Goal: Information Seeking & Learning: Learn about a topic

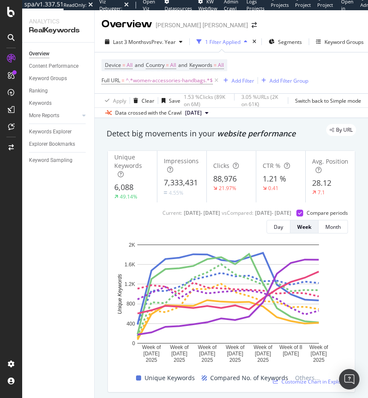
scroll to position [20, 0]
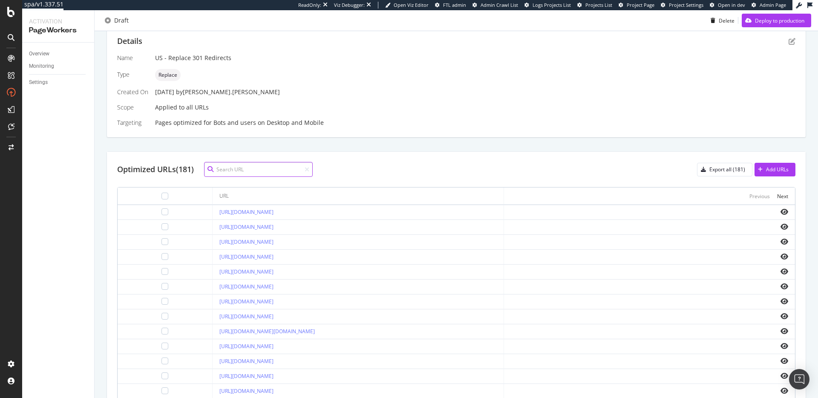
scroll to position [187, 0]
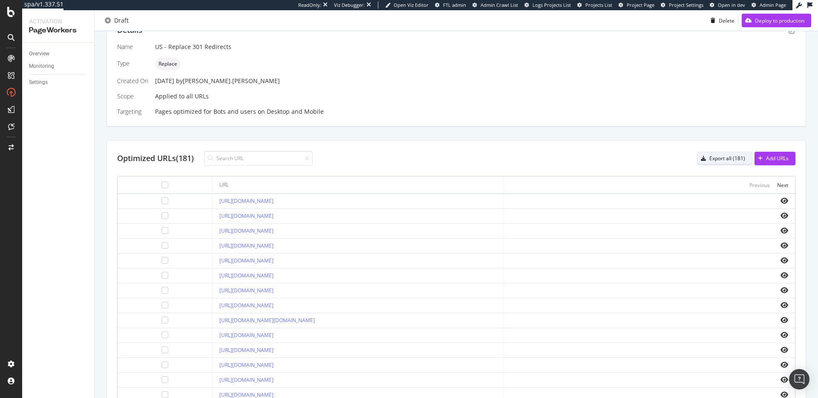
click at [717, 158] on div "Export all (181)" at bounding box center [728, 158] width 36 height 7
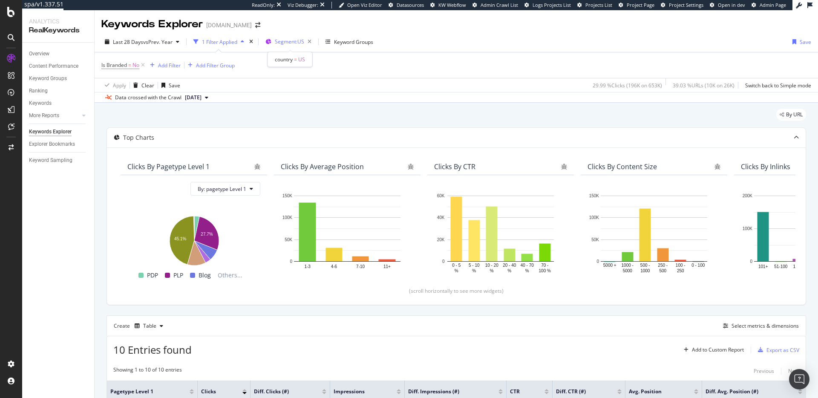
click at [286, 37] on div "Segment: US" at bounding box center [295, 42] width 40 height 12
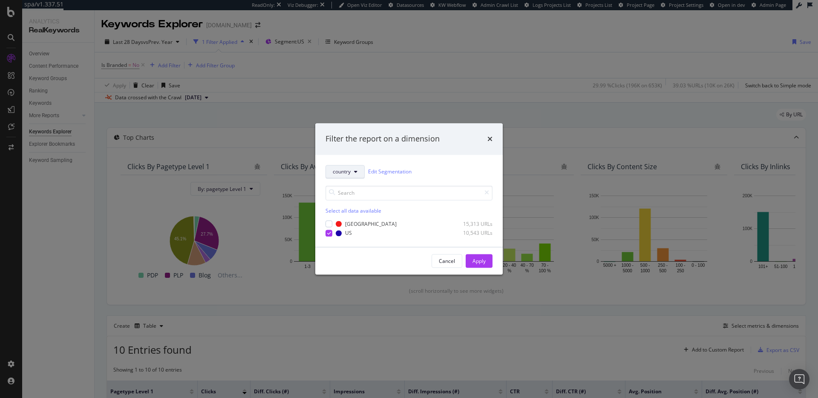
click at [347, 175] on span "country" at bounding box center [342, 171] width 18 height 7
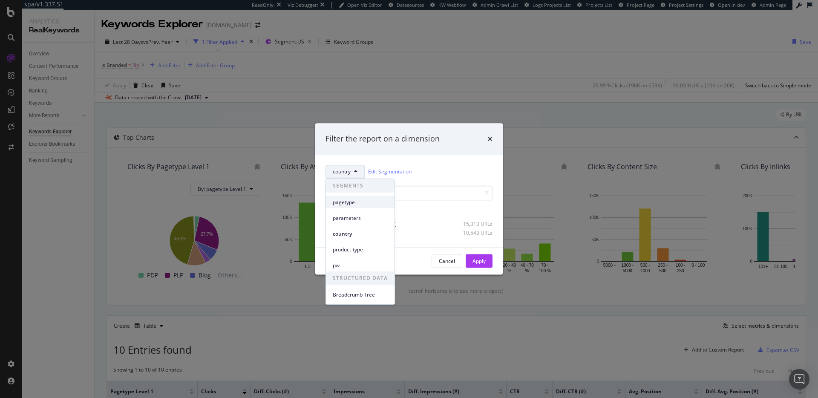
click at [344, 203] on span "pagetype" at bounding box center [360, 203] width 55 height 8
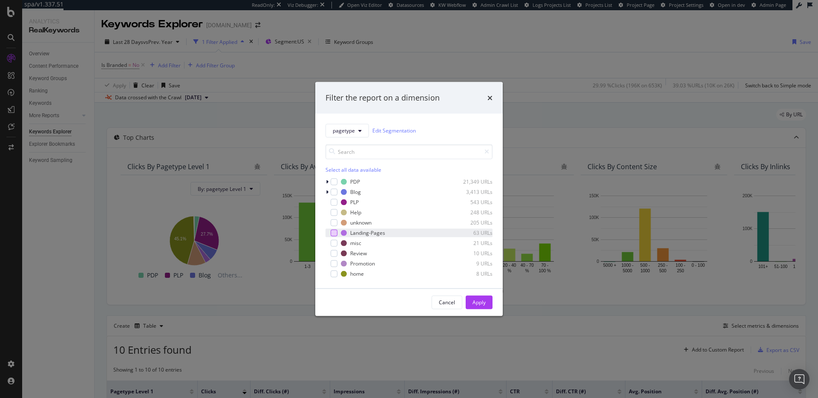
click at [334, 233] on div "modal" at bounding box center [334, 232] width 7 height 7
drag, startPoint x: 469, startPoint y: 297, endPoint x: 475, endPoint y: 300, distance: 6.9
click at [469, 297] on button "Apply" at bounding box center [479, 302] width 27 height 14
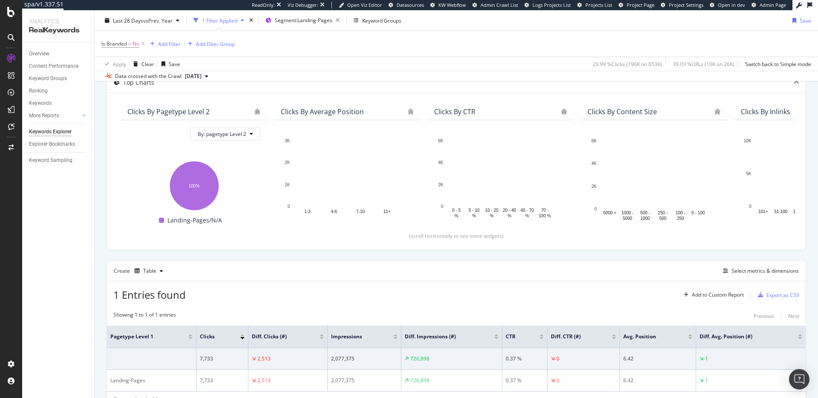
scroll to position [72, 0]
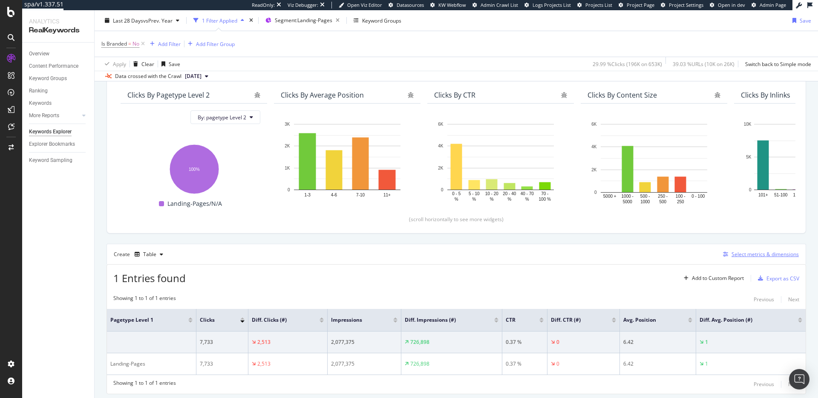
click at [754, 251] on div "Select metrics & dimensions" at bounding box center [765, 254] width 67 height 7
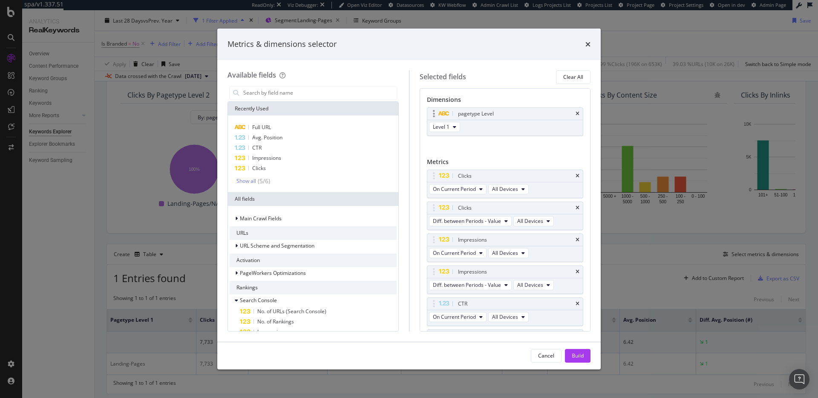
drag, startPoint x: 573, startPoint y: 110, endPoint x: 553, endPoint y: 112, distance: 20.1
click at [572, 110] on div "pagetype Level" at bounding box center [505, 114] width 156 height 12
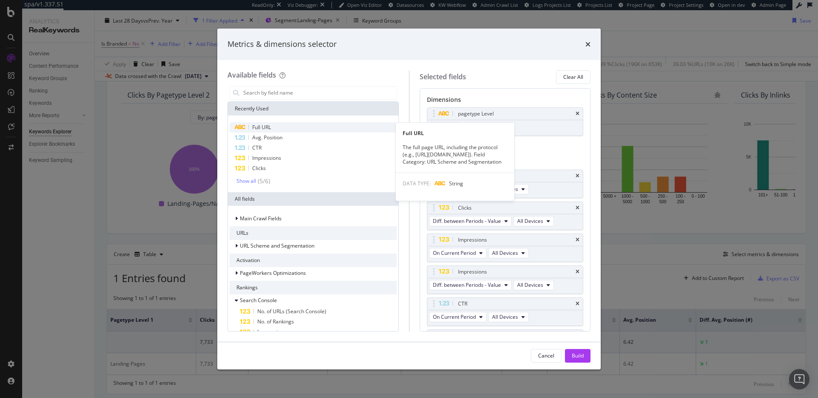
click at [292, 128] on div "Full URL" at bounding box center [313, 127] width 167 height 10
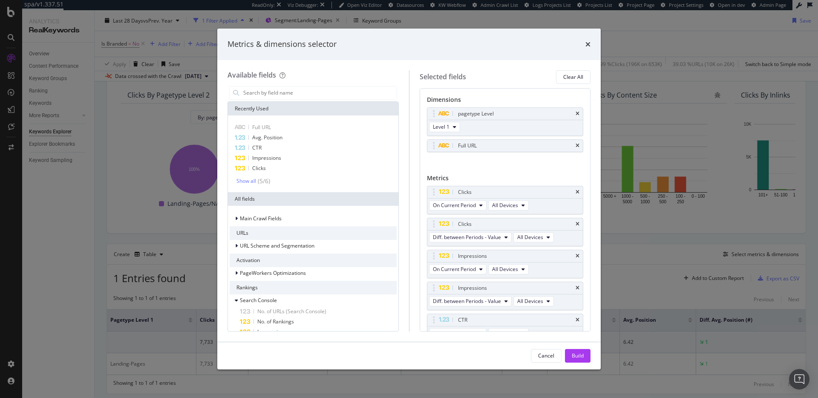
drag, startPoint x: 571, startPoint y: 111, endPoint x: 587, endPoint y: 215, distance: 105.7
click at [576, 111] on icon "times" at bounding box center [578, 113] width 4 height 5
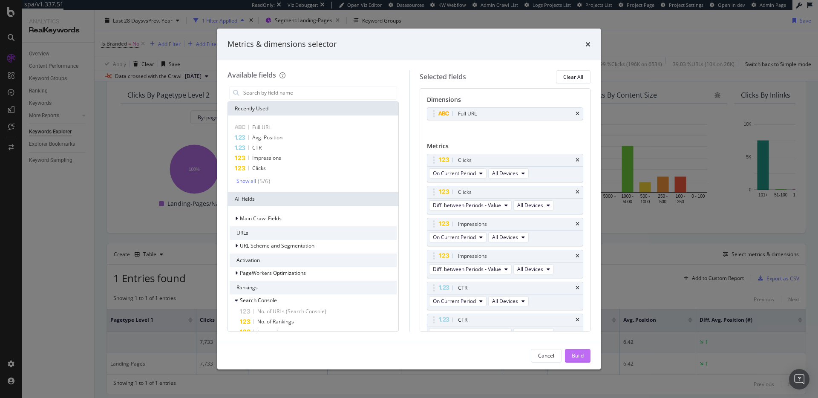
click at [582, 360] on div "Build" at bounding box center [578, 355] width 12 height 13
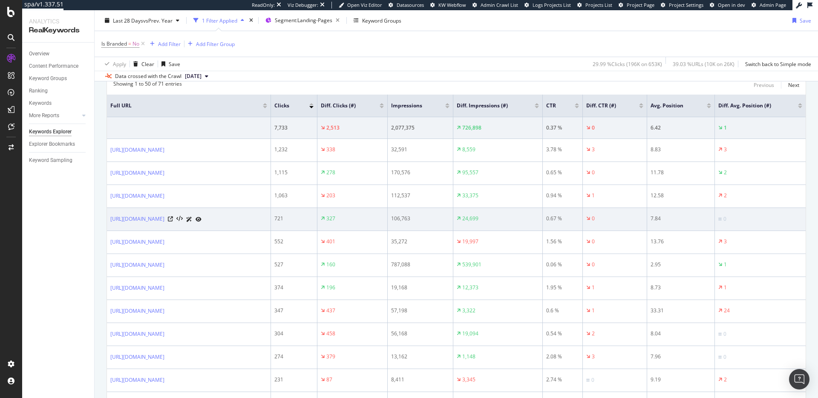
scroll to position [292, 0]
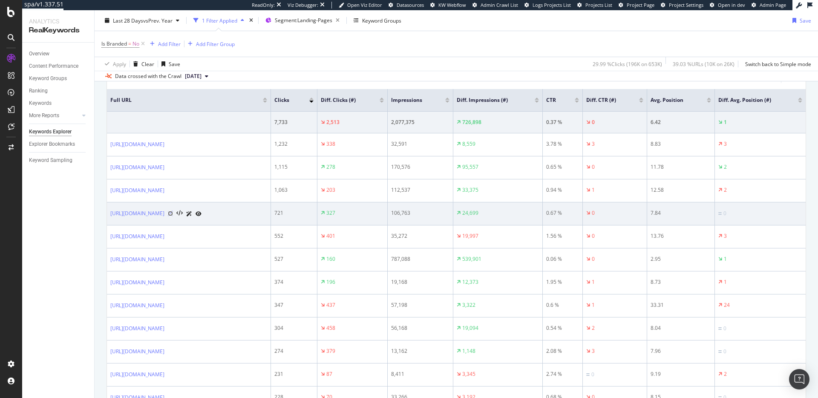
click at [173, 214] on icon at bounding box center [170, 213] width 5 height 5
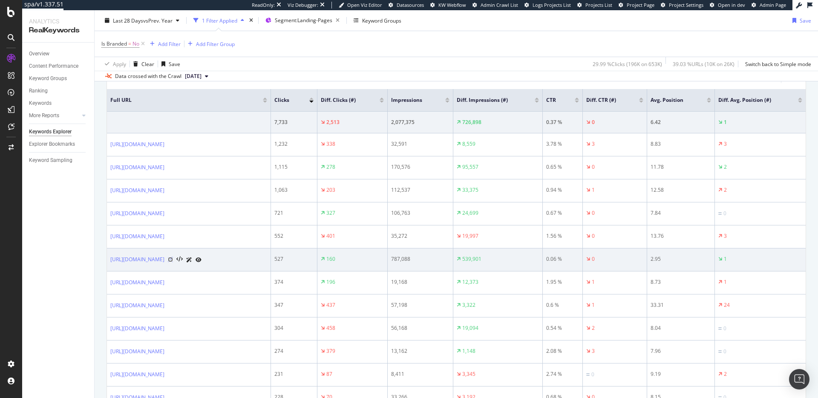
click at [173, 260] on icon at bounding box center [170, 259] width 5 height 5
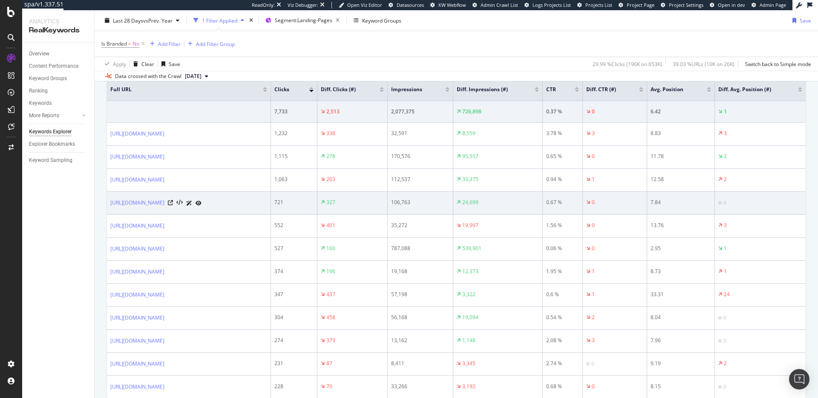
scroll to position [308, 0]
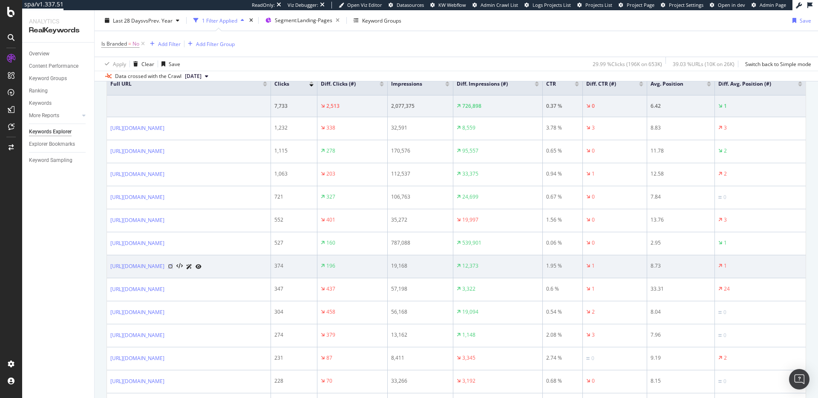
click at [173, 266] on icon at bounding box center [170, 266] width 5 height 5
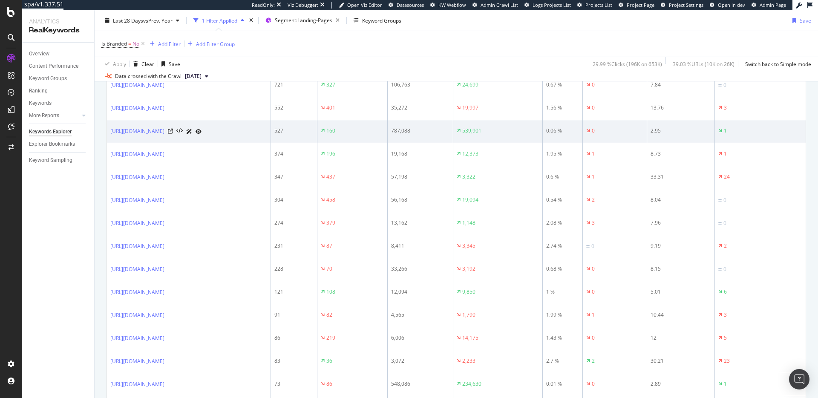
scroll to position [458, 0]
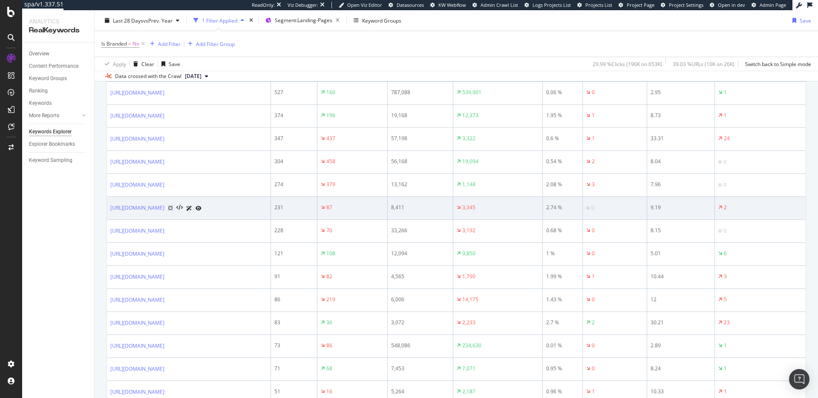
click at [173, 207] on icon at bounding box center [170, 207] width 5 height 5
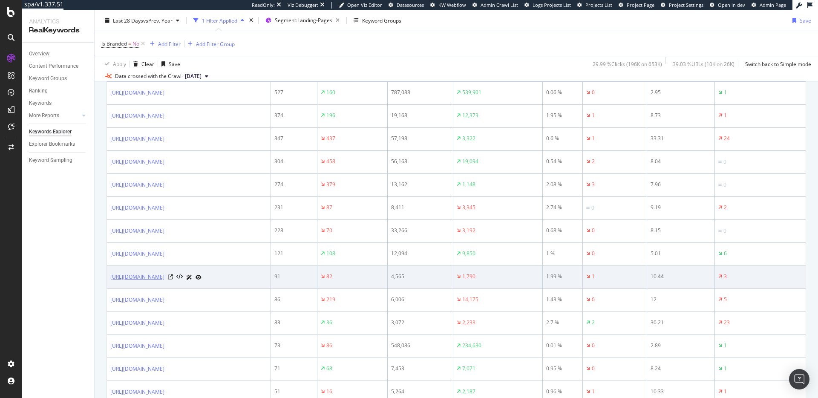
scroll to position [464, 0]
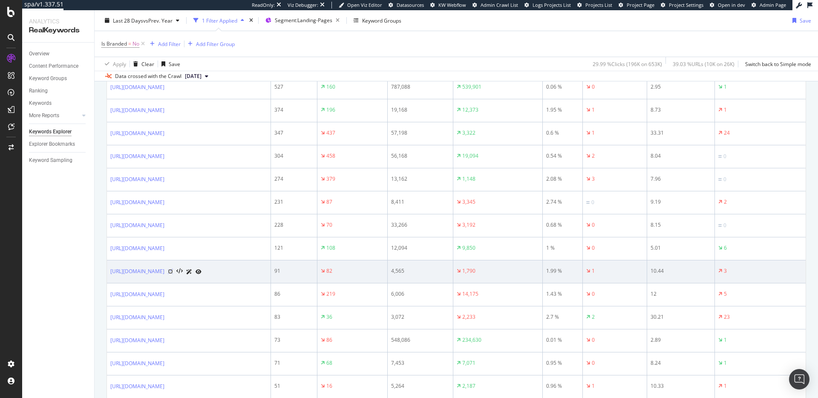
click at [173, 271] on icon at bounding box center [170, 271] width 5 height 5
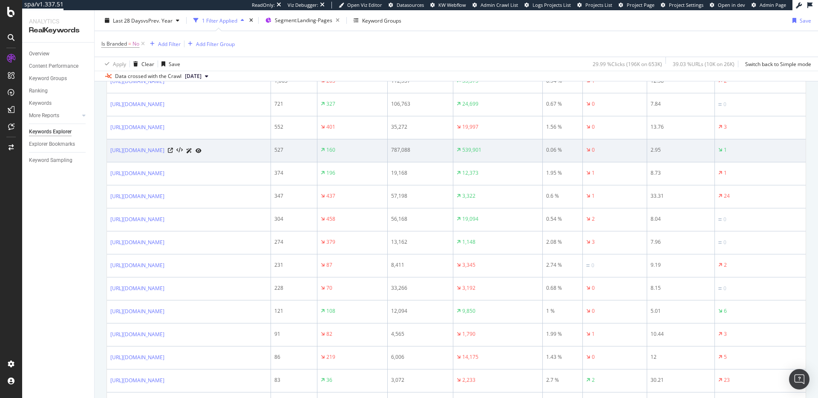
scroll to position [523, 0]
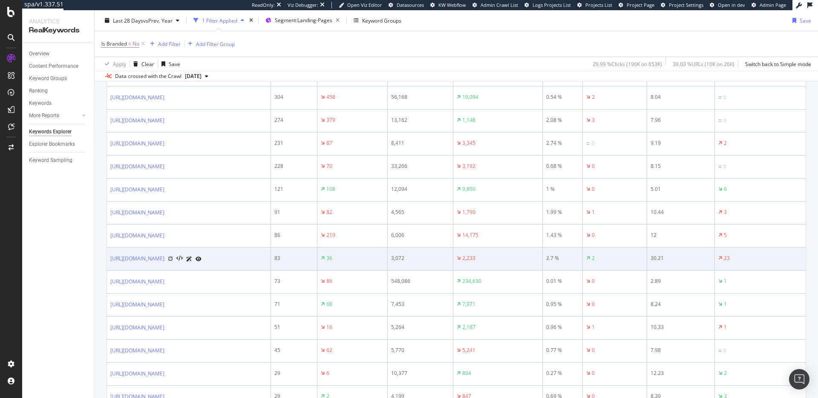
click at [173, 259] on icon at bounding box center [170, 258] width 5 height 5
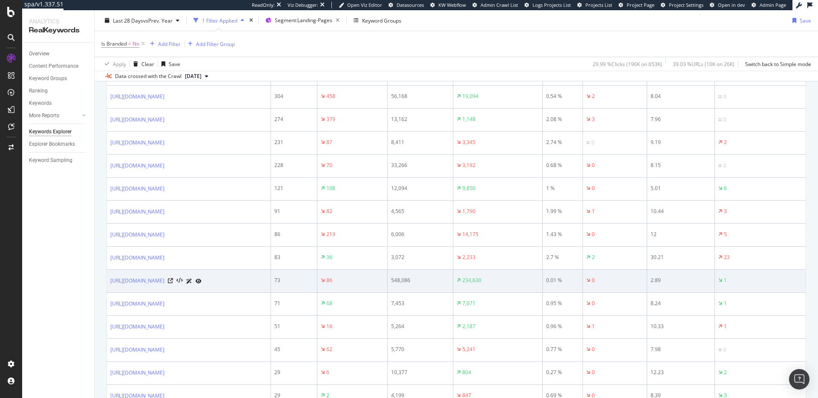
scroll to position [550, 0]
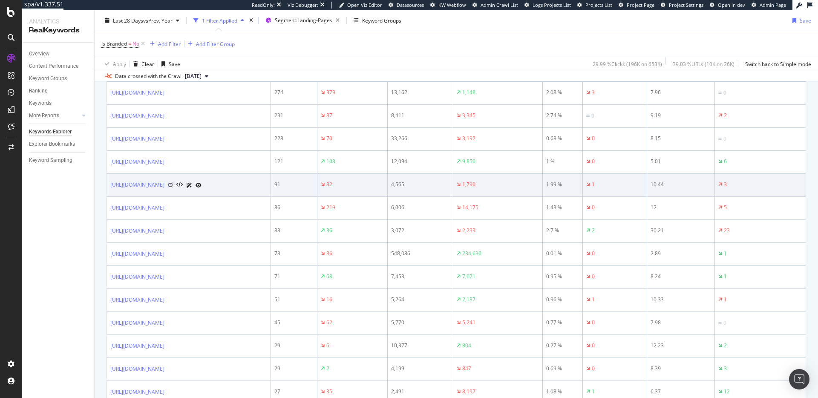
click at [173, 184] on icon at bounding box center [170, 184] width 5 height 5
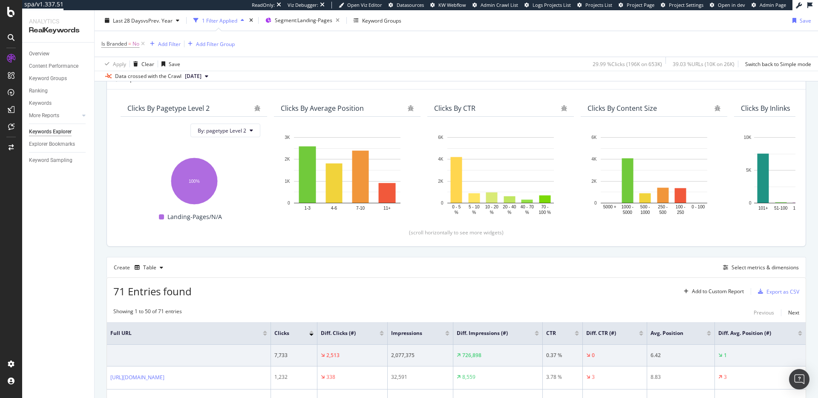
scroll to position [0, 0]
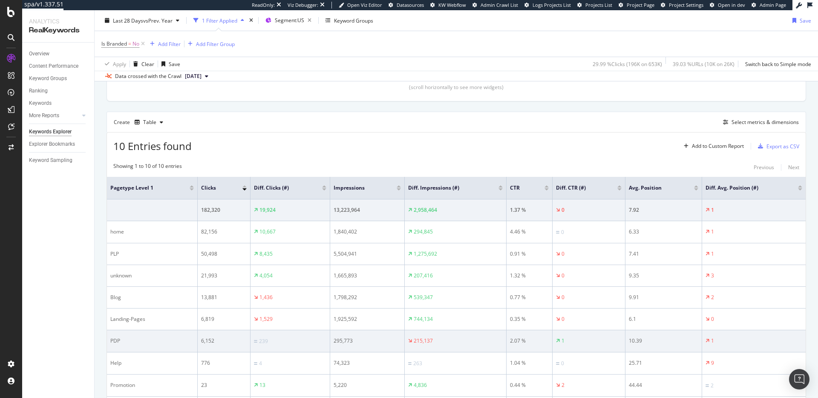
scroll to position [238, 0]
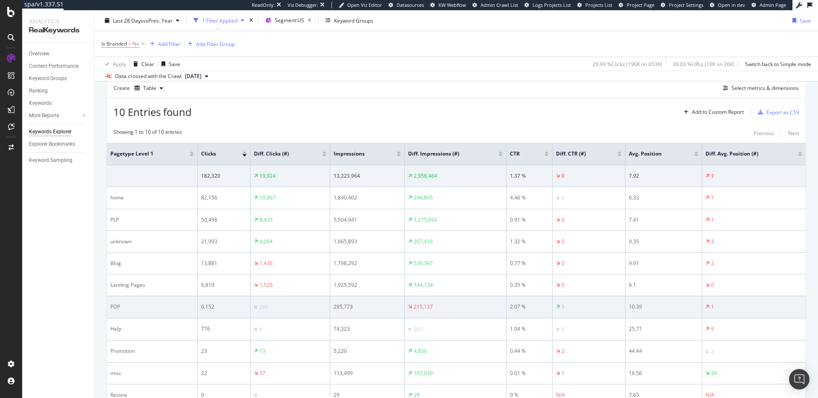
click at [134, 309] on div "PDP" at bounding box center [152, 307] width 84 height 8
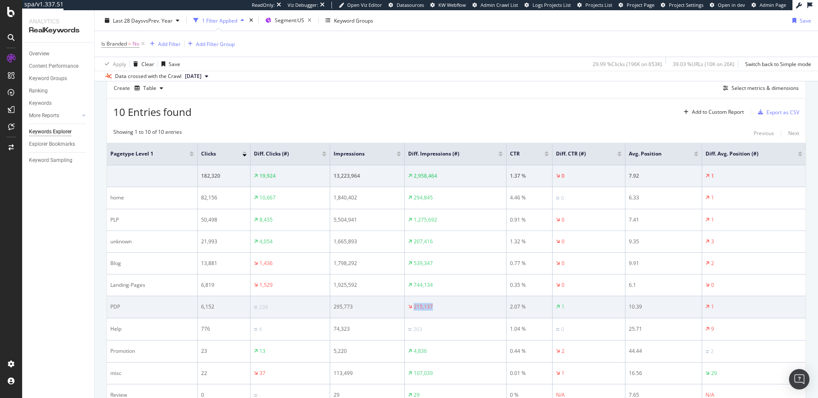
drag, startPoint x: 434, startPoint y: 308, endPoint x: 403, endPoint y: 308, distance: 31.5
click at [405, 307] on td "215,137" at bounding box center [456, 307] width 102 height 22
click at [445, 308] on div "215,137" at bounding box center [455, 307] width 95 height 8
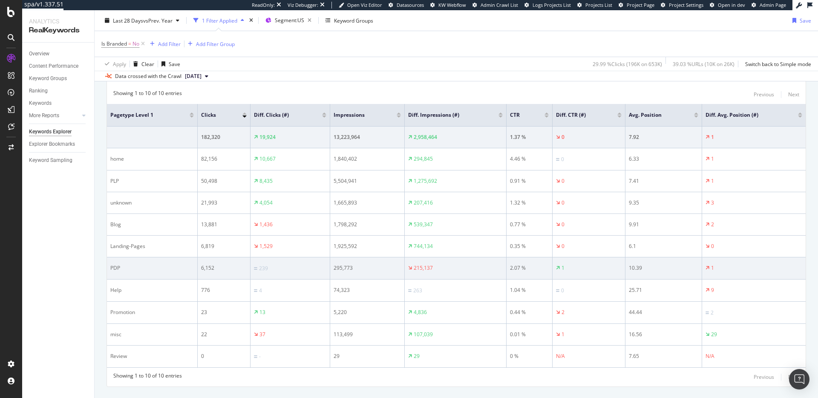
scroll to position [282, 0]
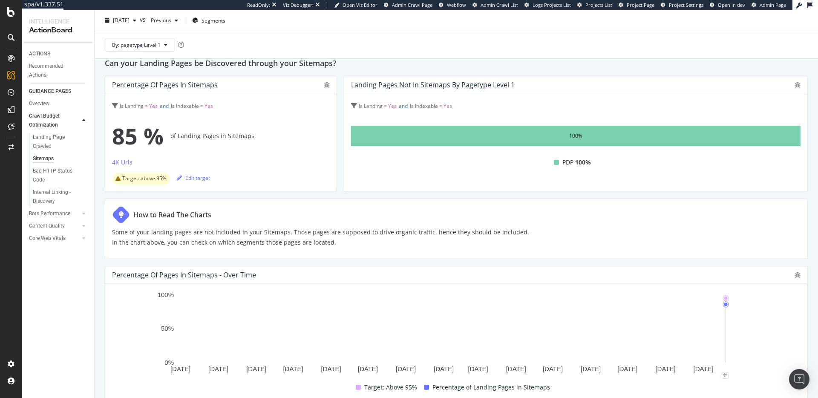
scroll to position [39, 0]
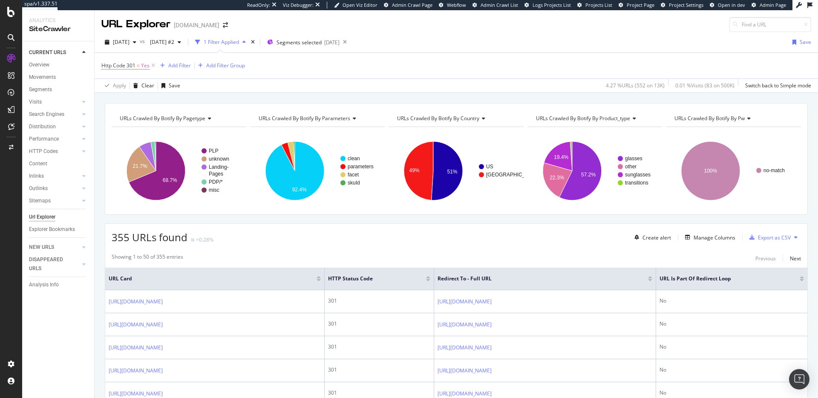
click at [308, 75] on div "Http Code 301 = Yes Add Filter Add Filter Group" at bounding box center [456, 66] width 710 height 26
click at [367, 70] on div "Http Code 301 = Yes Add Filter Add Filter Group" at bounding box center [456, 66] width 710 height 26
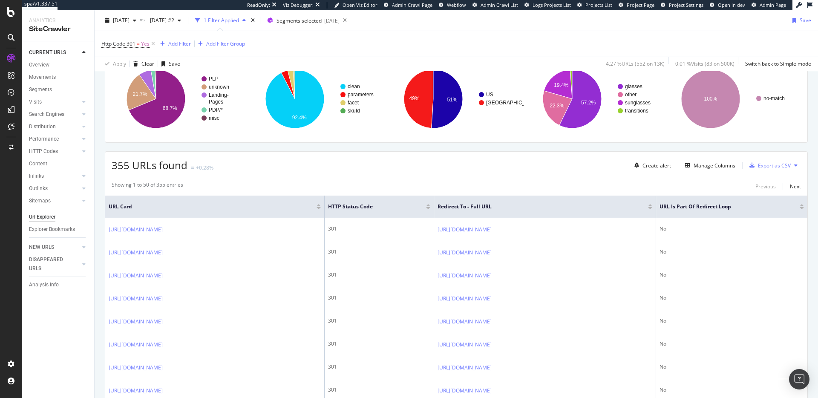
scroll to position [77, 0]
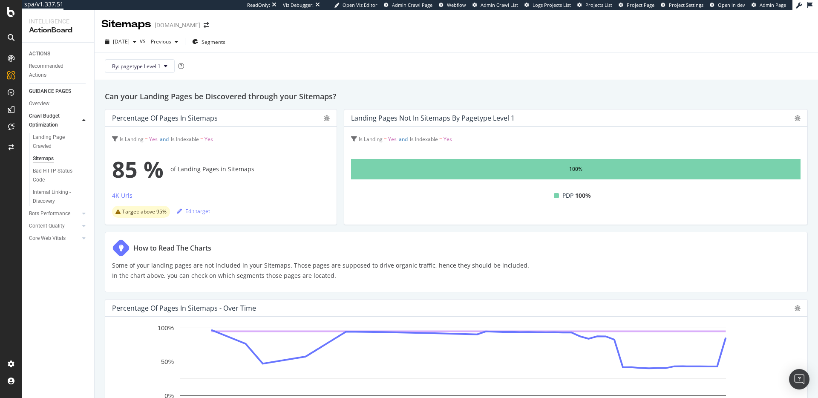
scroll to position [24, 0]
